Goal: Find specific page/section: Find specific page/section

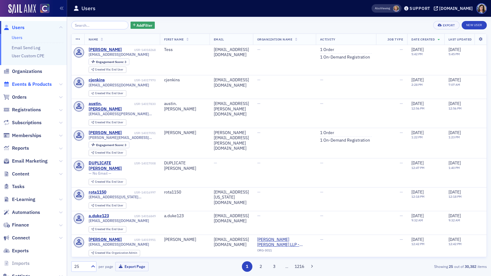
click at [32, 84] on span "Events & Products" at bounding box center [32, 84] width 40 height 7
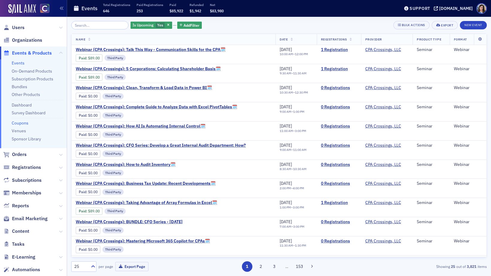
click at [22, 124] on link "Coupons" at bounding box center [20, 122] width 17 height 5
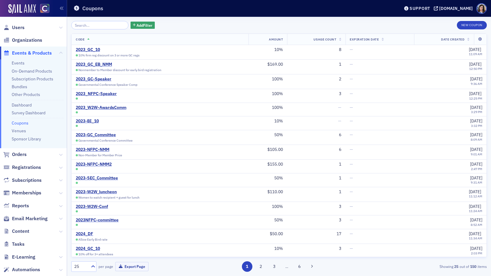
click at [98, 28] on input "search" at bounding box center [99, 25] width 57 height 8
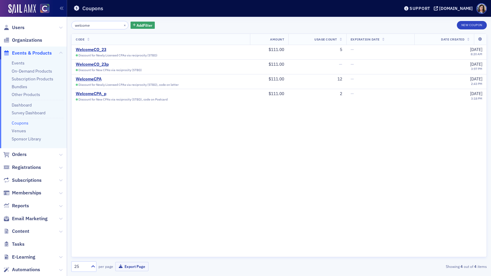
type input "welcome"
